Goal: Task Accomplishment & Management: Use online tool/utility

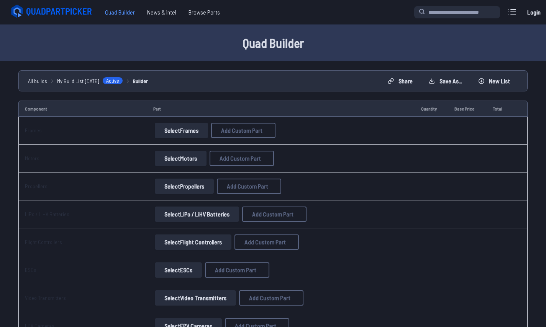
click at [123, 13] on span "Quad Builder" at bounding box center [120, 12] width 42 height 15
click at [179, 131] on button "Select Frames" at bounding box center [181, 130] width 53 height 15
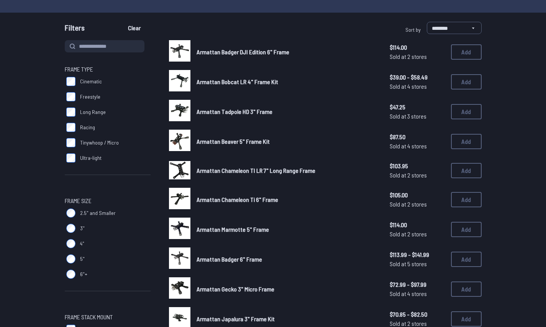
scroll to position [59, 0]
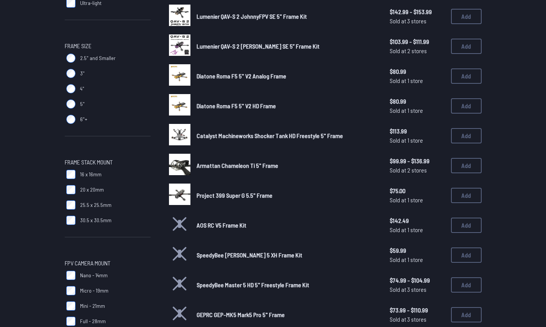
scroll to position [278, 0]
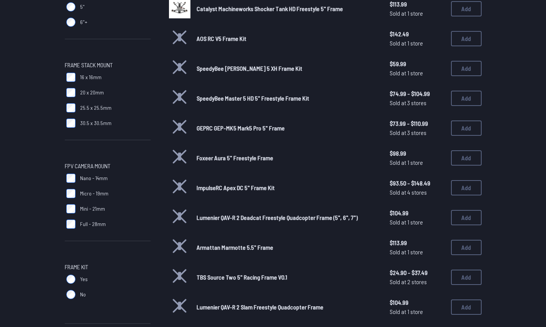
scroll to position [375, 0]
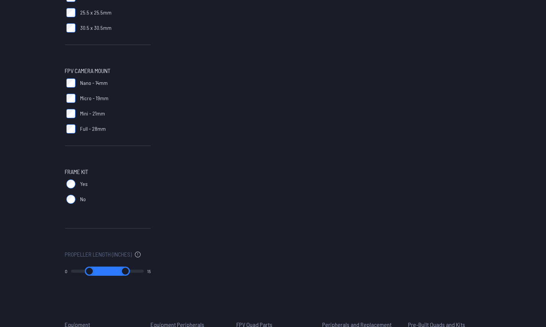
scroll to position [330, 0]
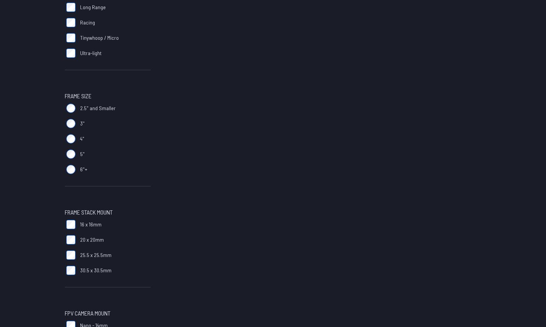
scroll to position [304, 0]
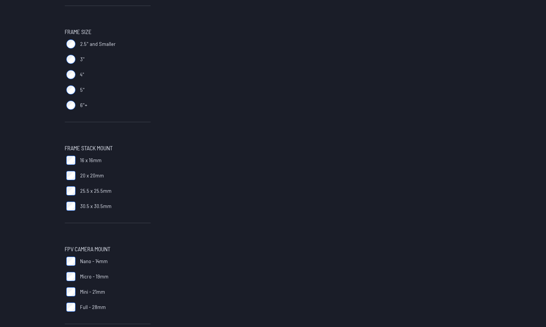
scroll to position [292, 0]
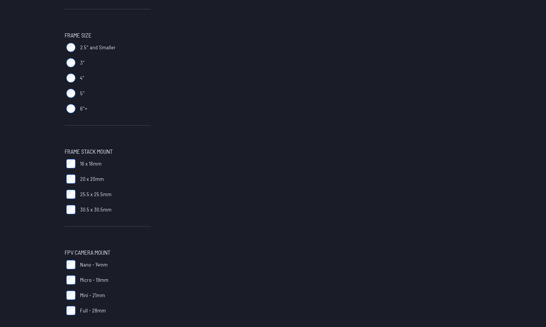
scroll to position [291, 0]
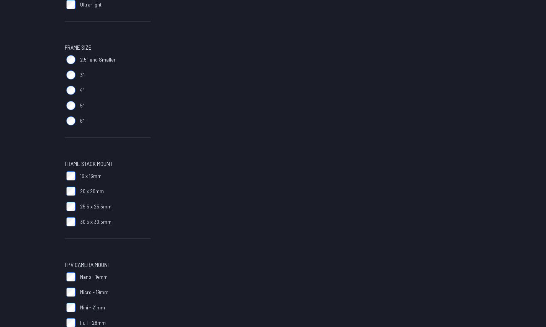
scroll to position [365, 0]
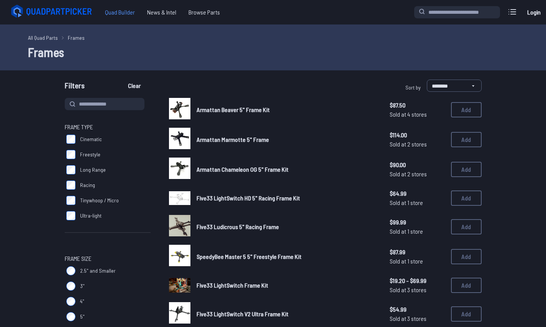
click at [124, 8] on span "Quad Builder" at bounding box center [120, 12] width 42 height 15
click at [119, 12] on span "Quad Builder" at bounding box center [120, 12] width 42 height 15
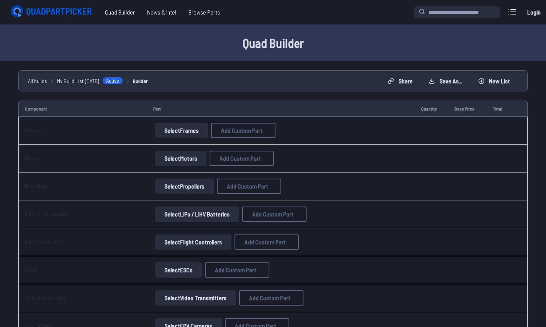
click at [176, 130] on button "Select Frames" at bounding box center [181, 130] width 53 height 15
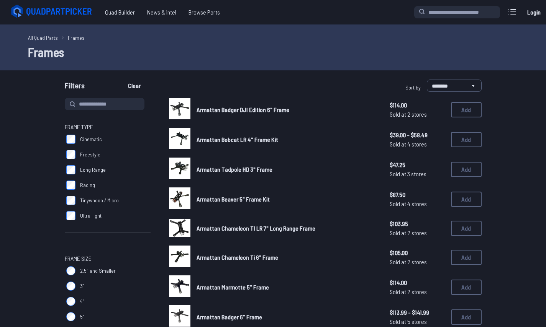
click at [74, 12] on icon at bounding box center [60, 12] width 67 height 8
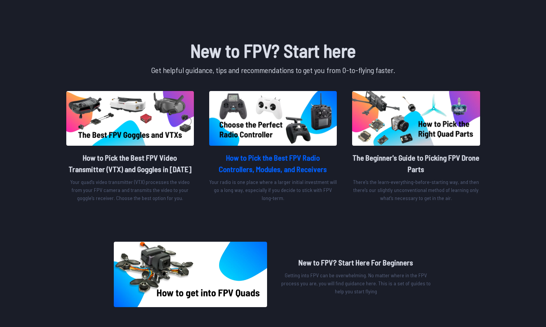
scroll to position [278, 0]
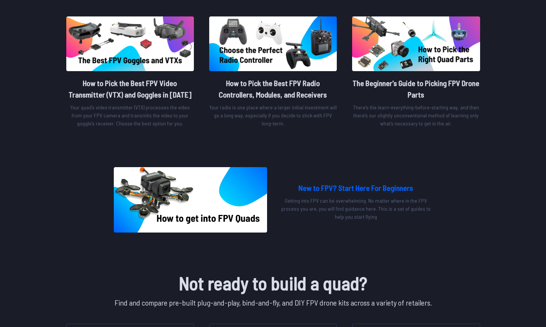
click at [200, 214] on img at bounding box center [190, 199] width 153 height 65
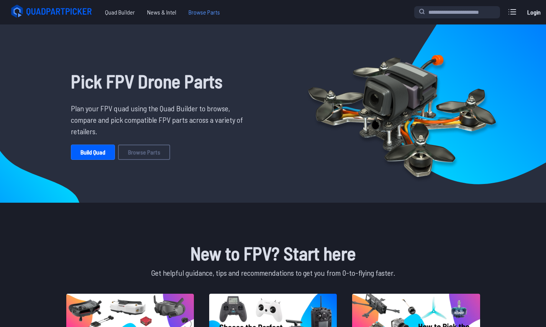
click at [201, 13] on span "Browse Parts" at bounding box center [204, 12] width 44 height 15
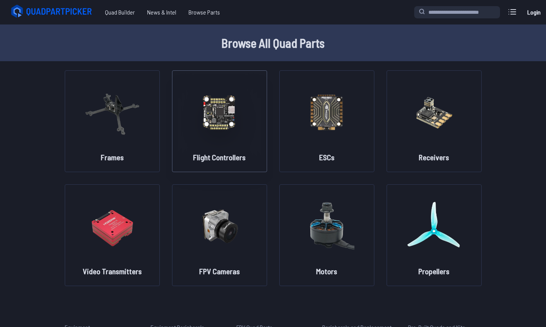
click at [220, 118] on img at bounding box center [219, 112] width 55 height 67
click at [220, 130] on img at bounding box center [219, 112] width 55 height 67
